Goal: Information Seeking & Learning: Learn about a topic

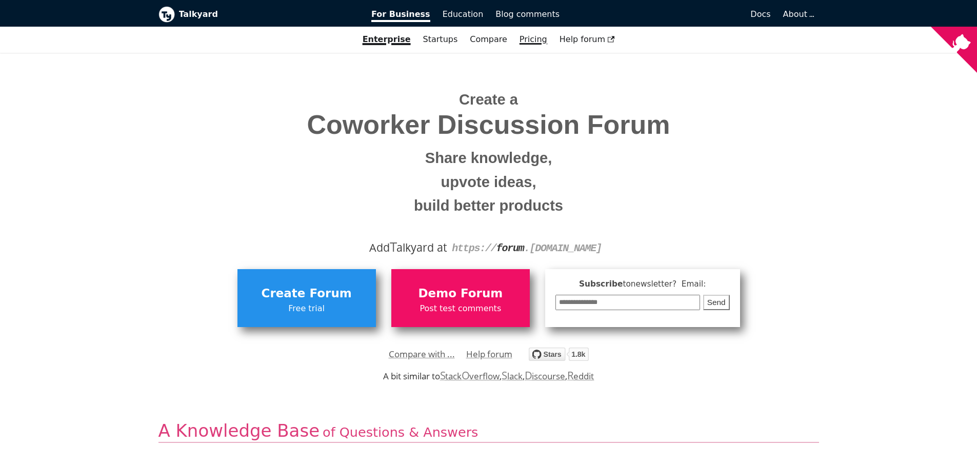
click at [530, 45] on link "Pricing" at bounding box center [534, 39] width 40 height 17
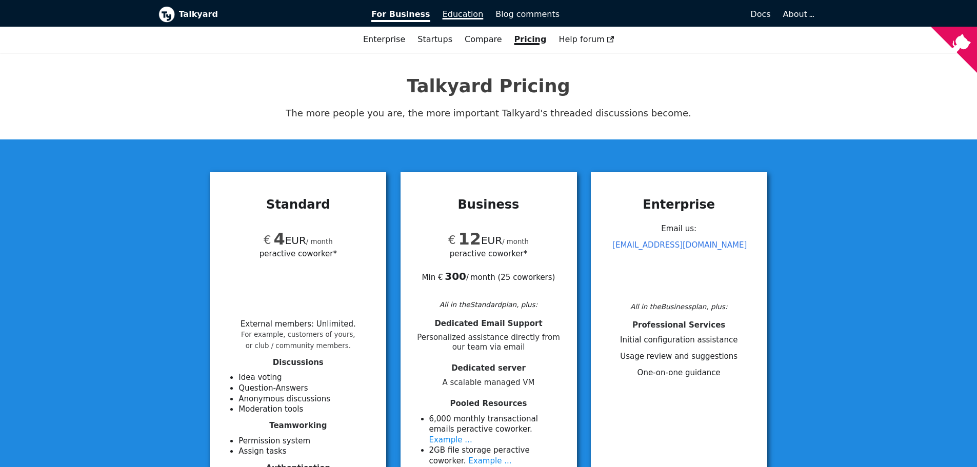
click at [463, 9] on span "Education" at bounding box center [463, 14] width 41 height 10
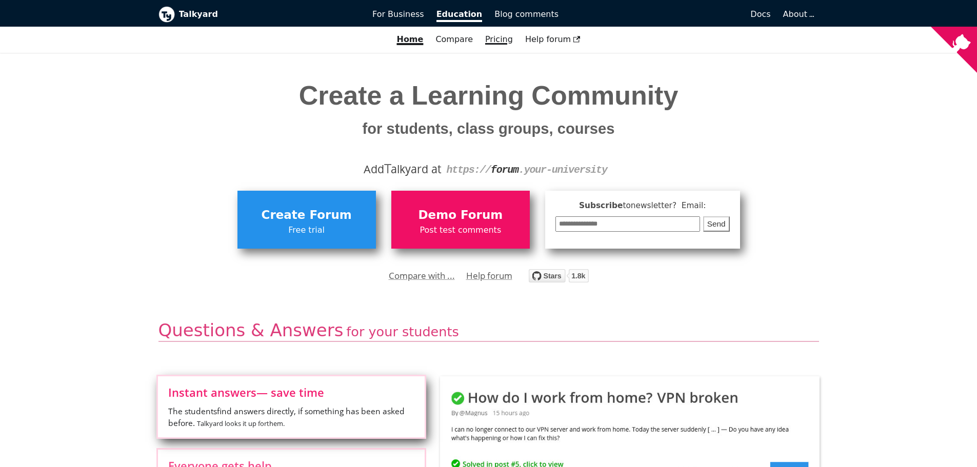
click at [501, 43] on link "Pricing" at bounding box center [499, 39] width 40 height 17
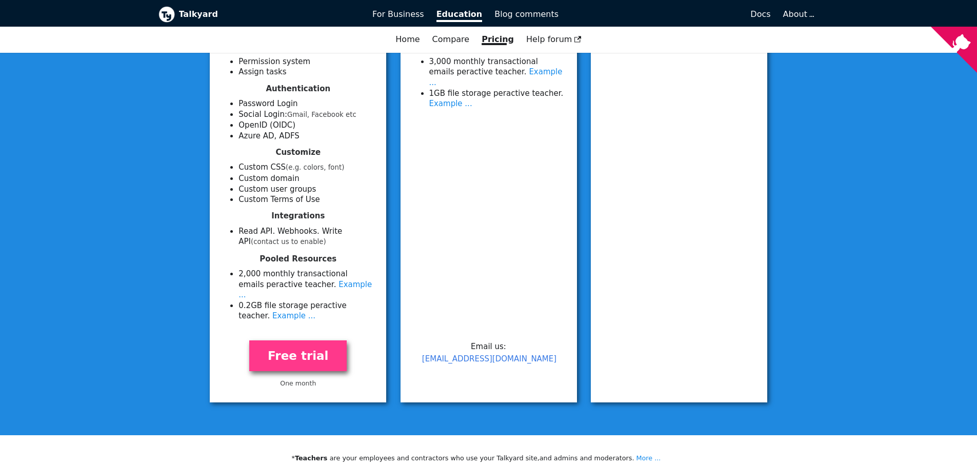
scroll to position [359, 0]
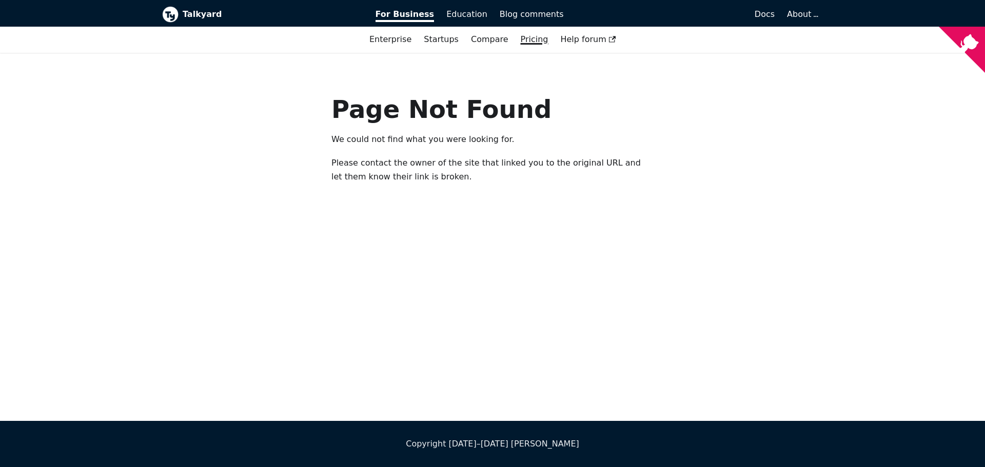
click at [528, 47] on link "Pricing" at bounding box center [535, 39] width 40 height 17
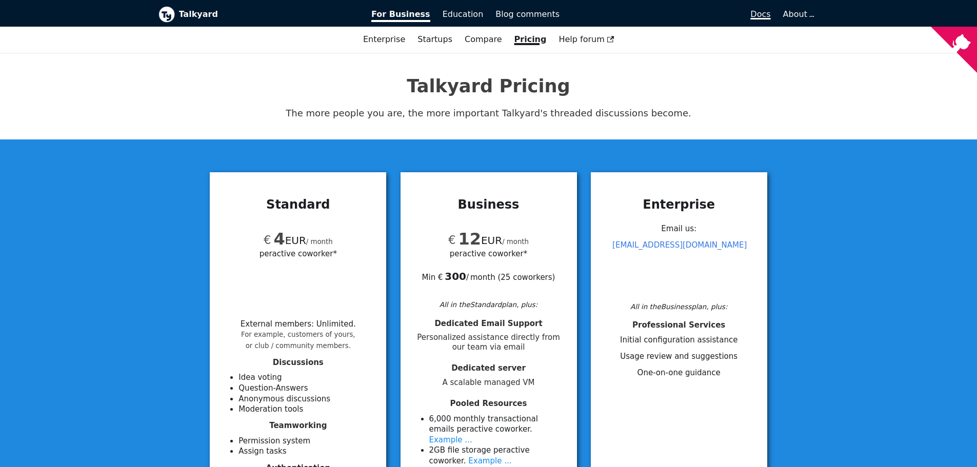
click at [765, 10] on span "Docs" at bounding box center [761, 14] width 20 height 10
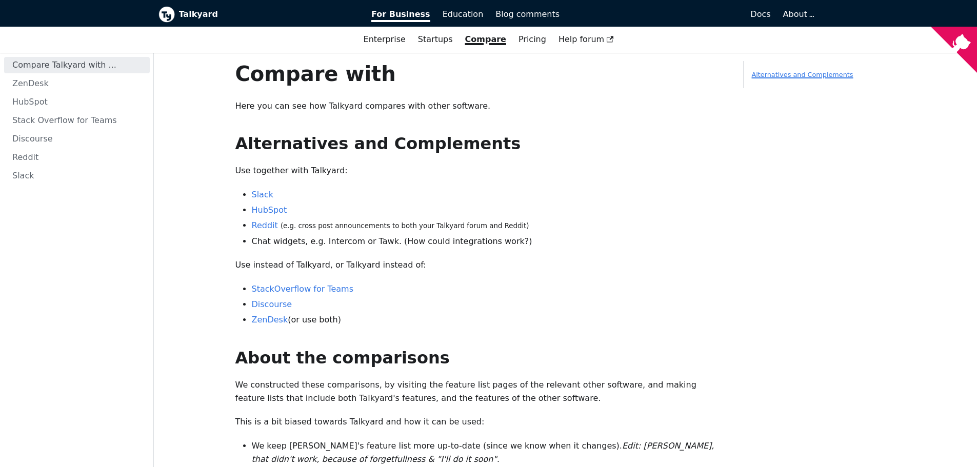
click at [786, 78] on link "Alternatives and Complements" at bounding box center [803, 75] width 102 height 8
click at [797, 19] on span "About" at bounding box center [798, 14] width 30 height 10
click at [520, 13] on span "Blog comments" at bounding box center [528, 14] width 64 height 10
